Goal: Information Seeking & Learning: Understand process/instructions

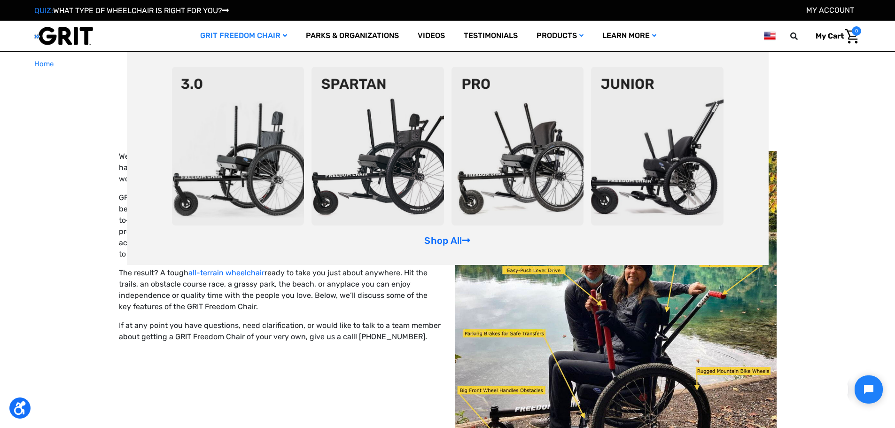
click at [231, 112] on img at bounding box center [238, 146] width 132 height 159
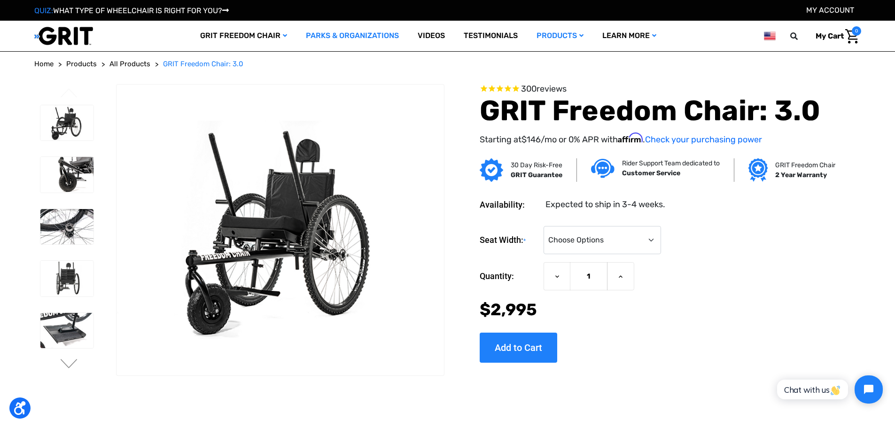
click at [399, 42] on link "Parks & Organizations" at bounding box center [352, 36] width 112 height 31
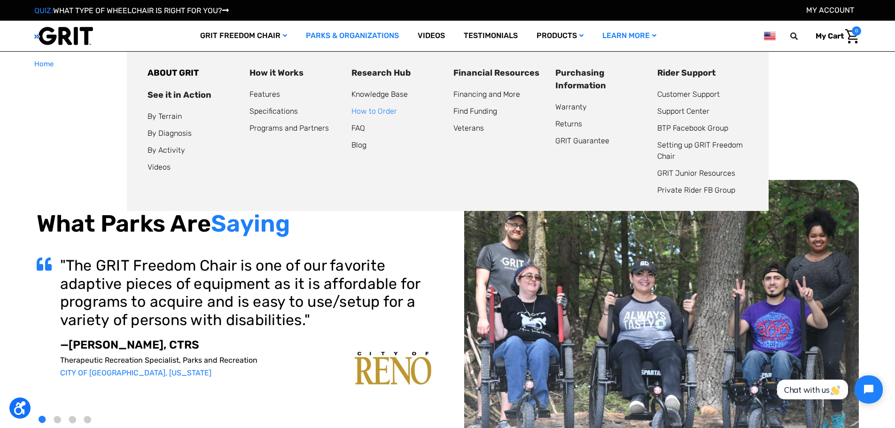
click at [373, 108] on link "How to Order" at bounding box center [374, 111] width 46 height 9
